Goal: Information Seeking & Learning: Learn about a topic

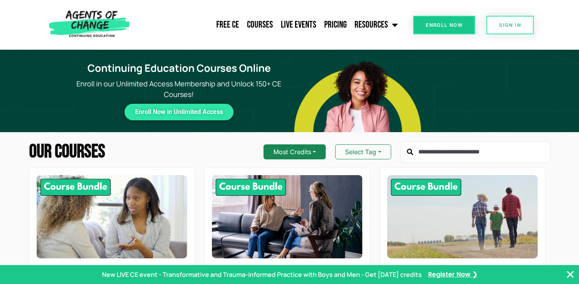
click at [312, 152] on button "Most Credits" at bounding box center [295, 151] width 62 height 15
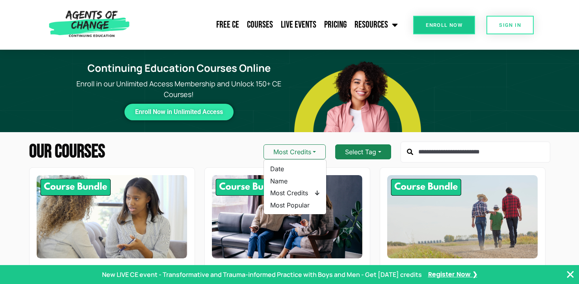
click at [377, 153] on button "Select Tag" at bounding box center [363, 151] width 56 height 15
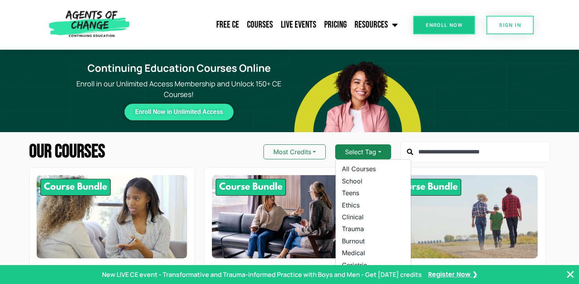
click at [378, 150] on button "Select Tag" at bounding box center [363, 151] width 56 height 15
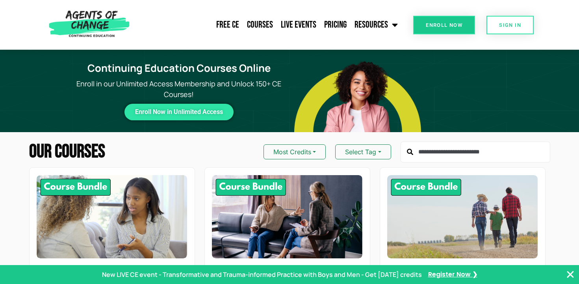
click at [339, 13] on div "Free CE Courses Live Events Pricing Resources Blog State Requirements: Social W…" at bounding box center [267, 25] width 269 height 50
click at [337, 24] on link "Pricing" at bounding box center [335, 25] width 30 height 20
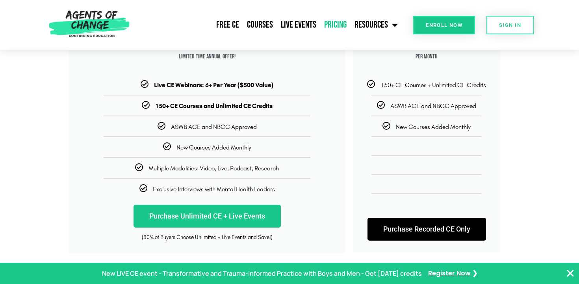
scroll to position [162, 0]
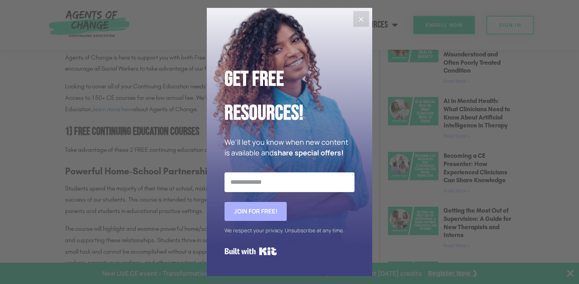
scroll to position [441, 0]
